Goal: Find contact information: Find contact information

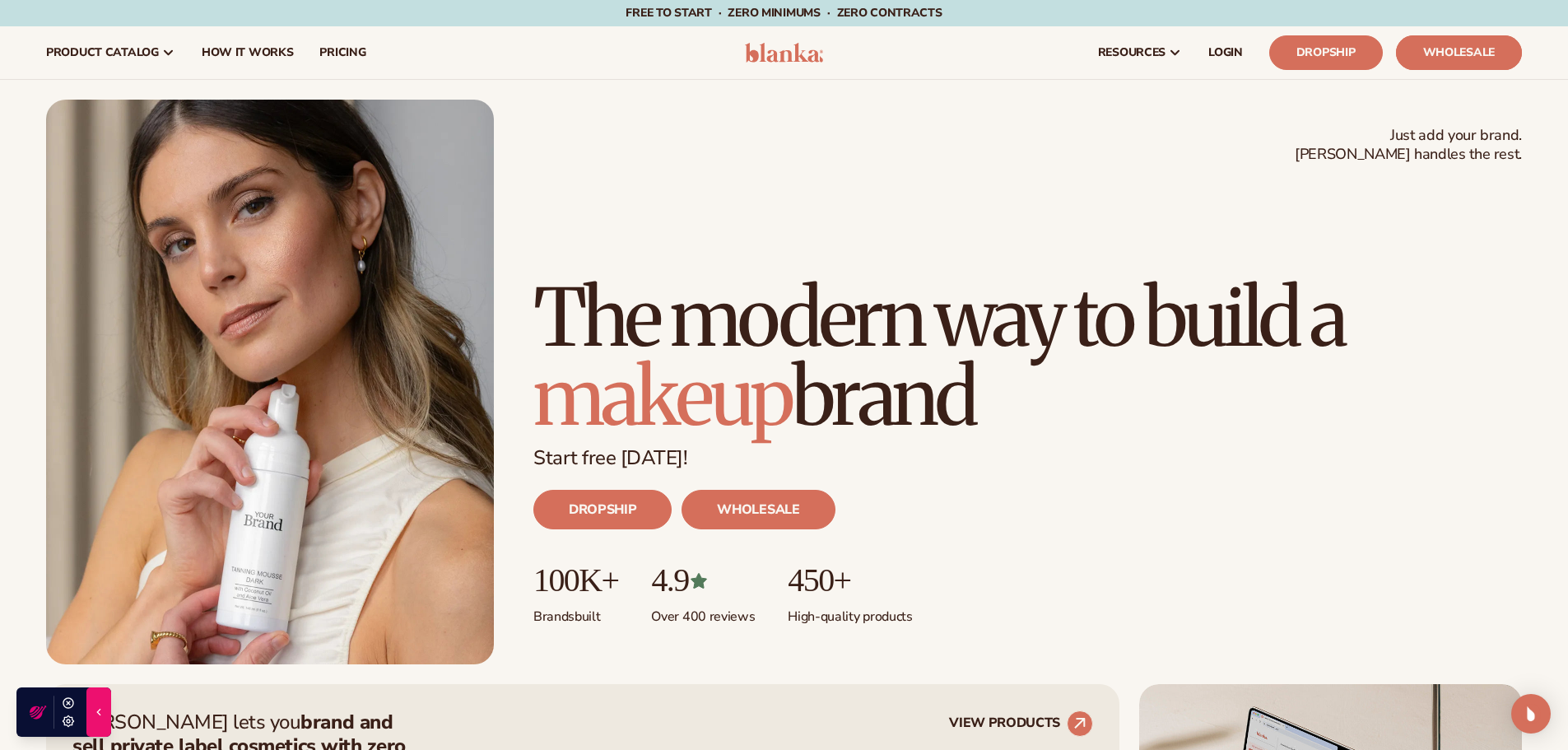
click at [1481, 57] on link "Wholesale" at bounding box center [1459, 53] width 126 height 35
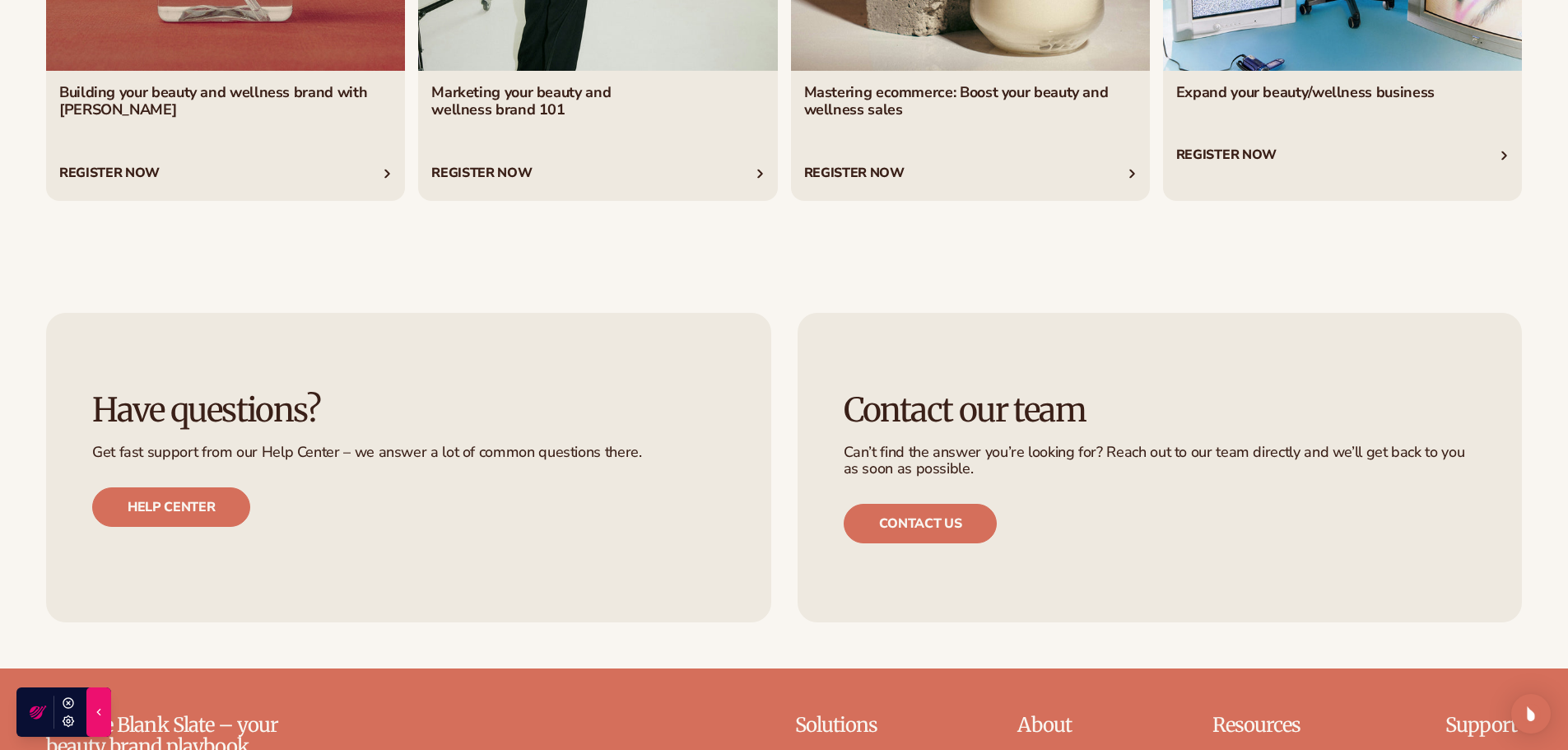
scroll to position [7407, 0]
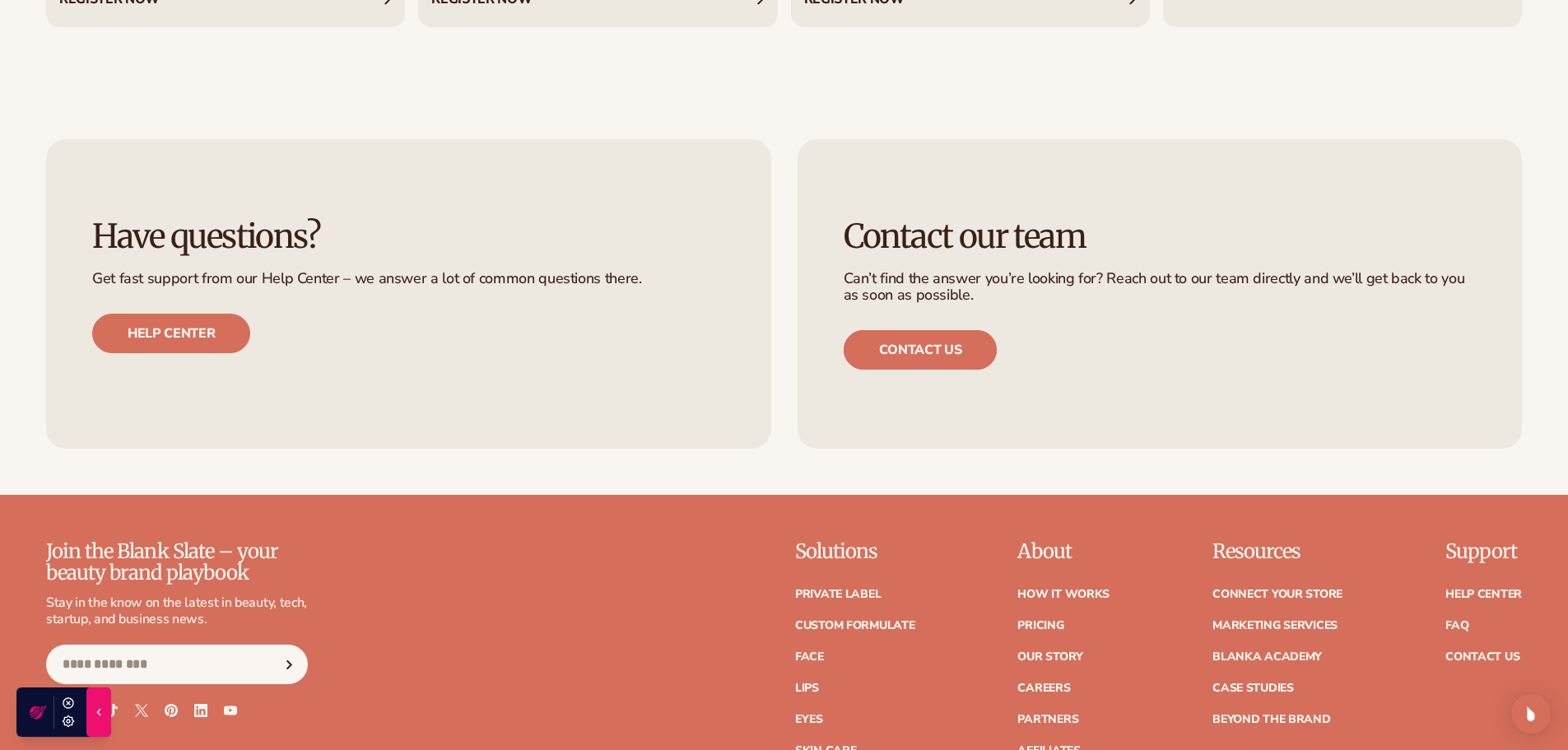
click at [906, 362] on link "Contact us" at bounding box center [920, 349] width 154 height 40
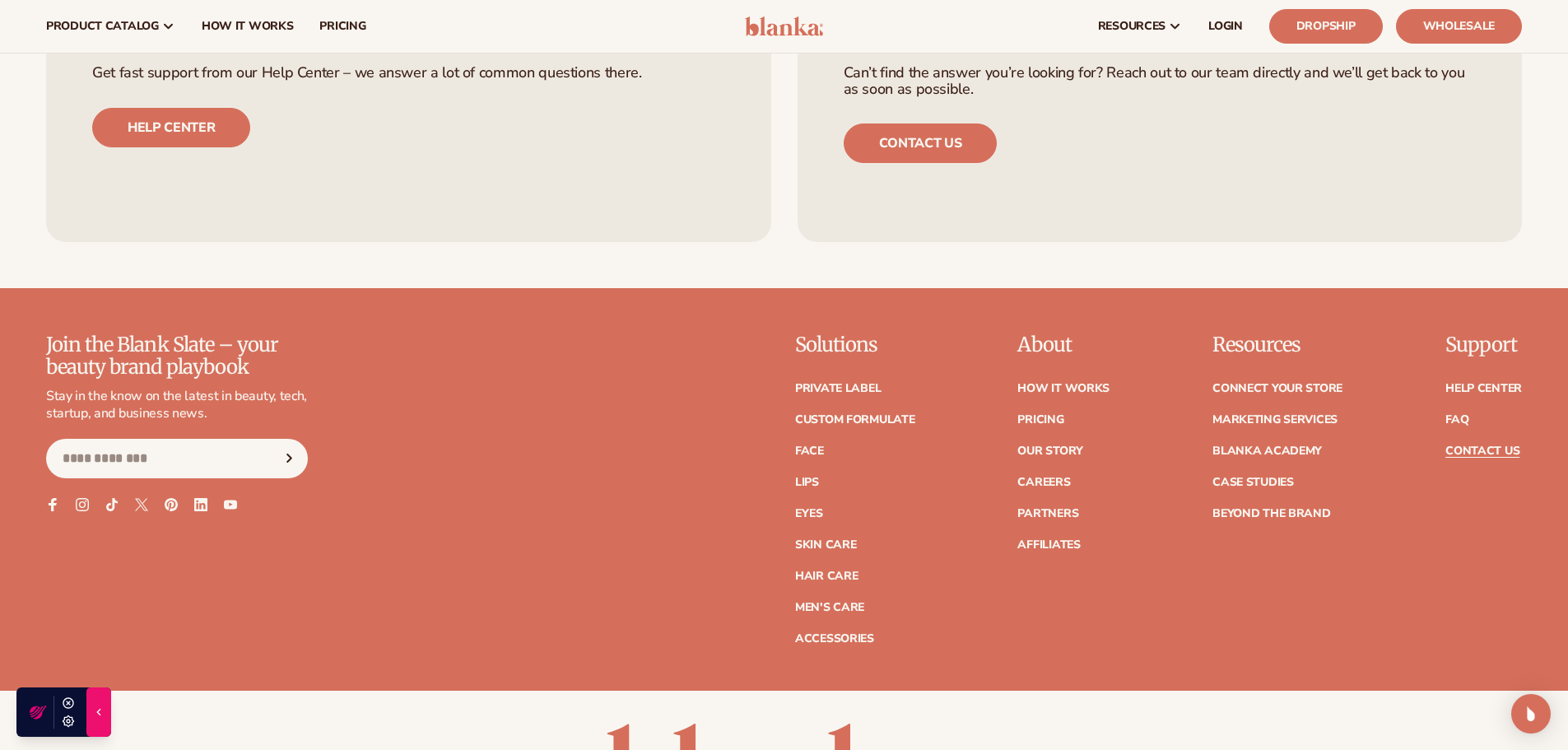
scroll to position [658, 0]
